Goal: Navigation & Orientation: Find specific page/section

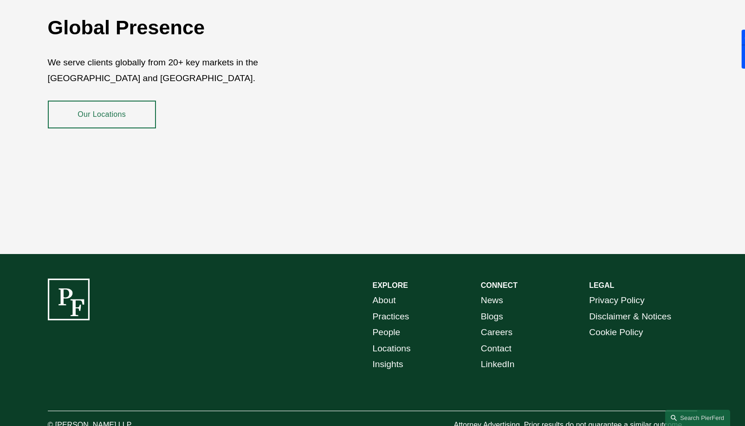
scroll to position [1639, 0]
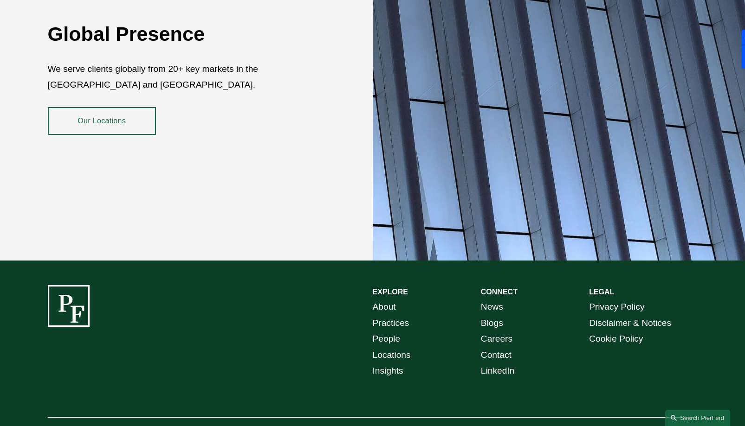
click at [119, 123] on link "Our Locations" at bounding box center [102, 121] width 108 height 28
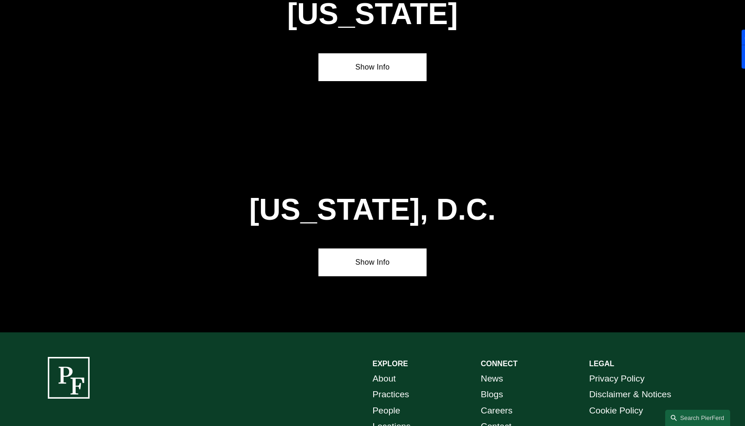
scroll to position [3901, 0]
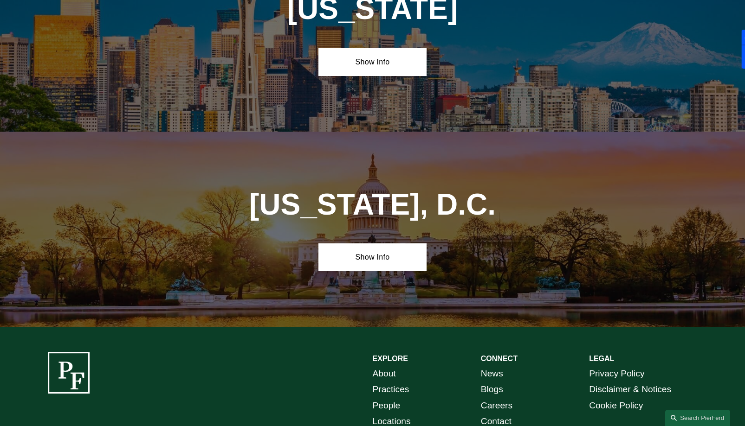
click at [386, 366] on link "About" at bounding box center [384, 374] width 23 height 16
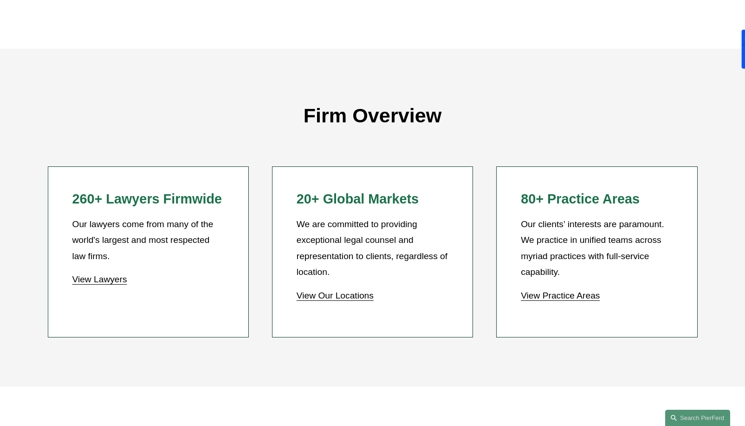
scroll to position [752, 0]
click at [116, 282] on link "View Lawyers" at bounding box center [99, 279] width 55 height 10
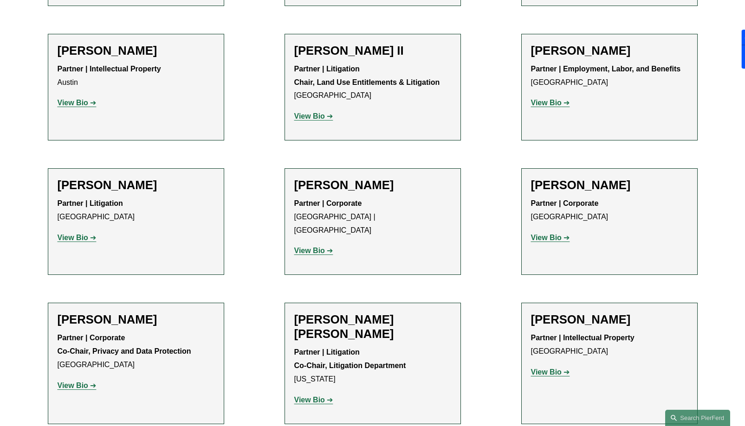
scroll to position [1025, 0]
